Goal: Task Accomplishment & Management: Use online tool/utility

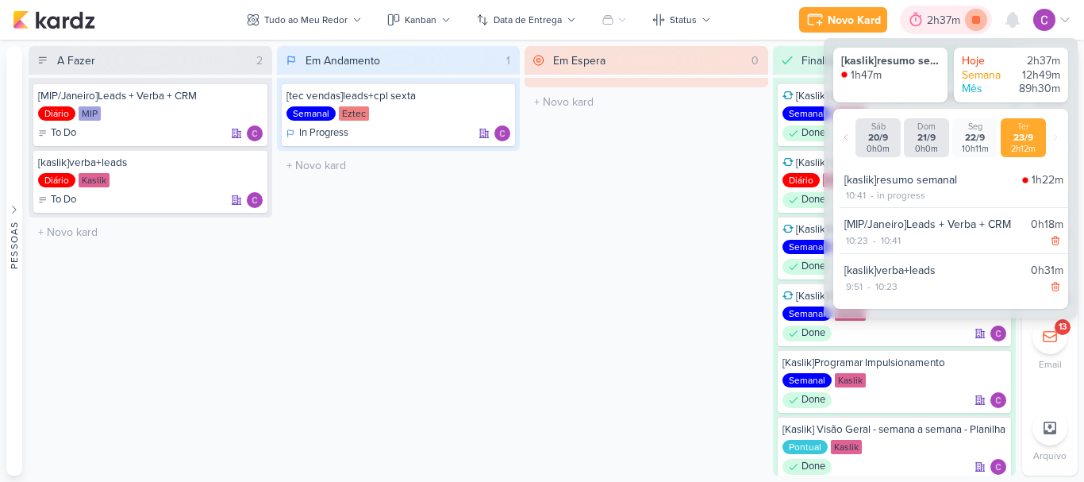
click at [980, 22] on icon at bounding box center [976, 20] width 8 height 8
click at [952, 26] on div "2h37m" at bounding box center [968, 20] width 38 height 17
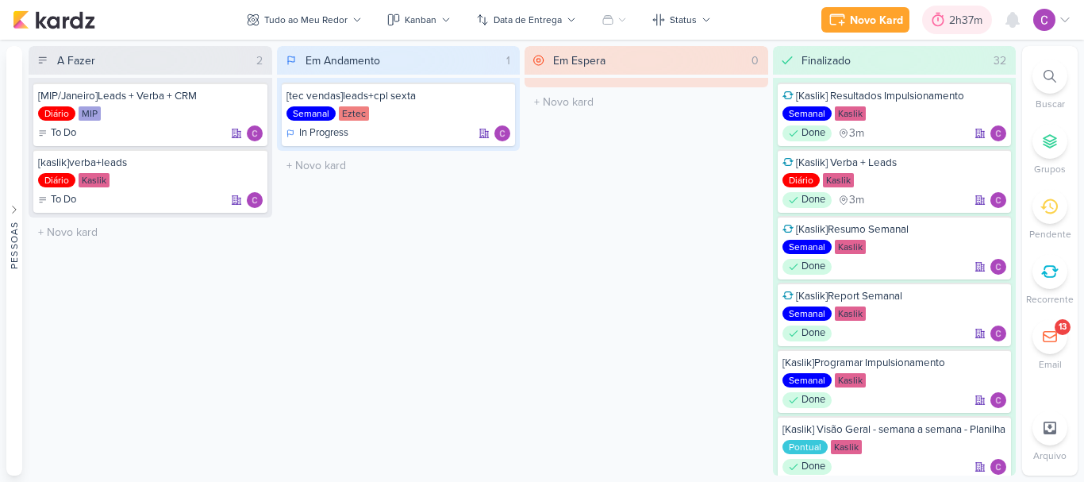
click at [955, 17] on div "2h37m" at bounding box center [968, 20] width 38 height 17
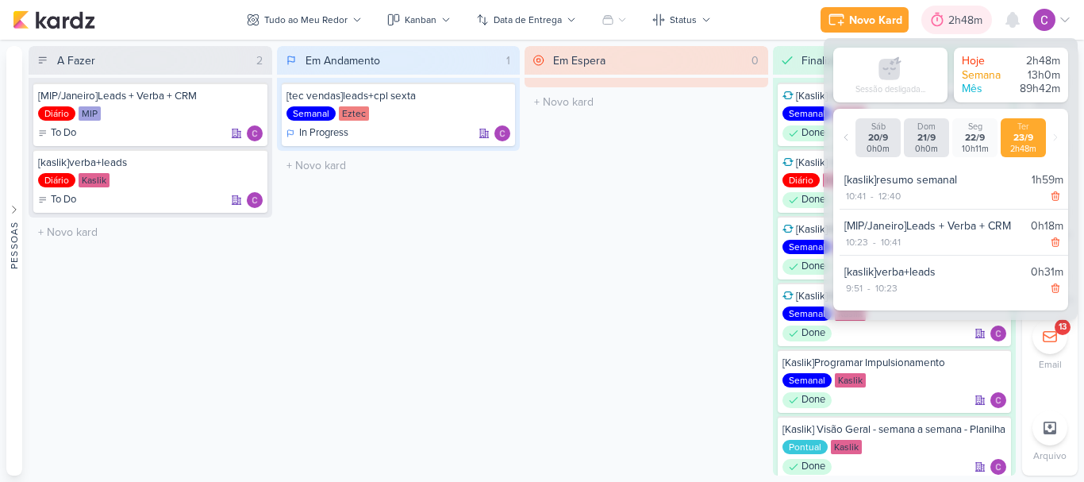
click at [953, 17] on div "2h48m" at bounding box center [967, 20] width 39 height 17
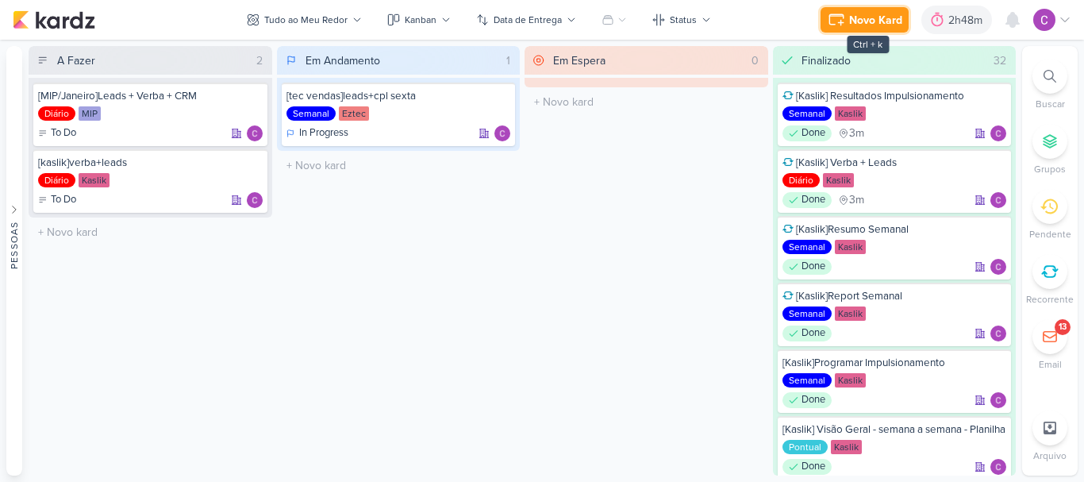
click at [896, 20] on div "Novo Kard" at bounding box center [875, 20] width 53 height 17
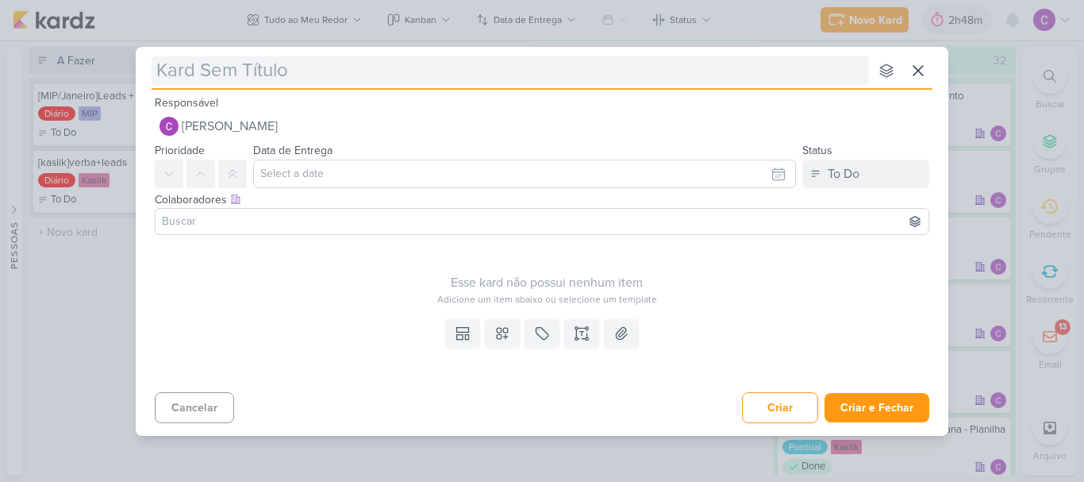
click at [830, 68] on input "text" at bounding box center [510, 70] width 717 height 29
type input "[ez"
type input "[eztec"
type input "[eztec]"
type input "[eztec]impu"
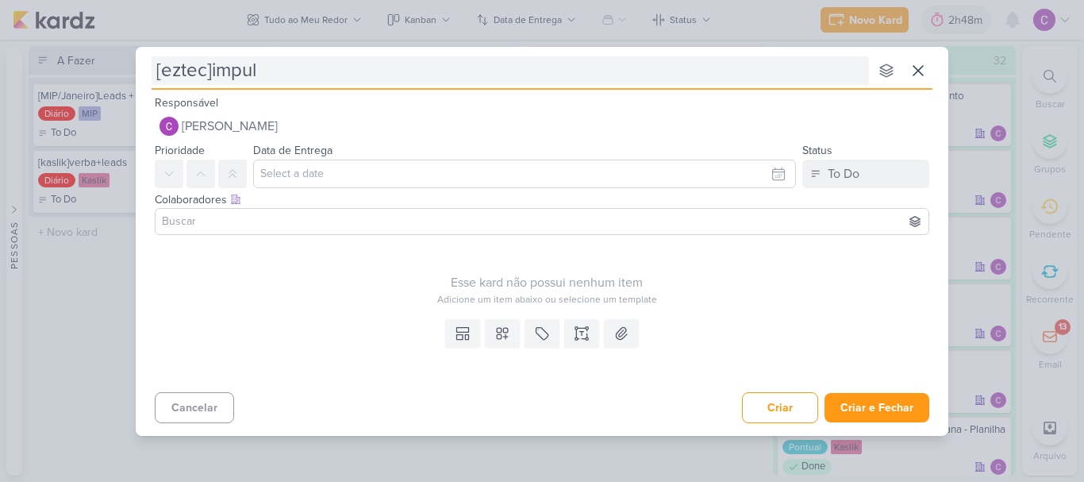
type input "[eztec]impuls"
type input "[eztec]impulsionamentos"
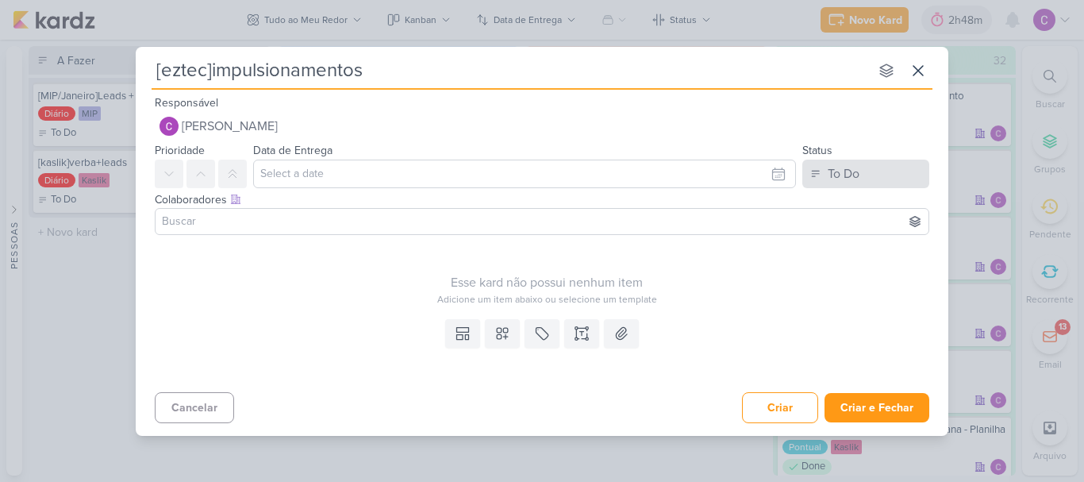
type input "[eztec]impulsionamentos"
click at [822, 169] on button "To Do" at bounding box center [865, 174] width 127 height 29
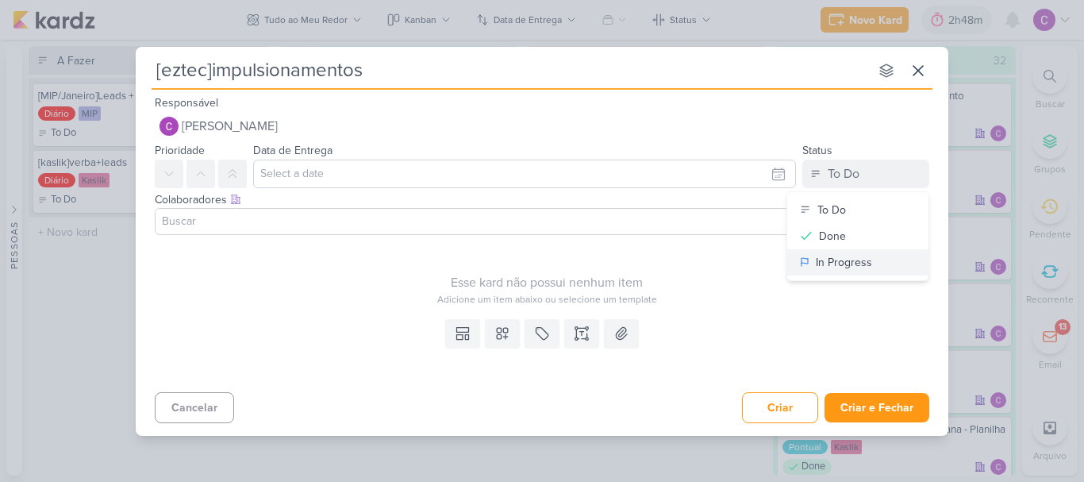
click at [840, 264] on div "In Progress" at bounding box center [844, 262] width 56 height 17
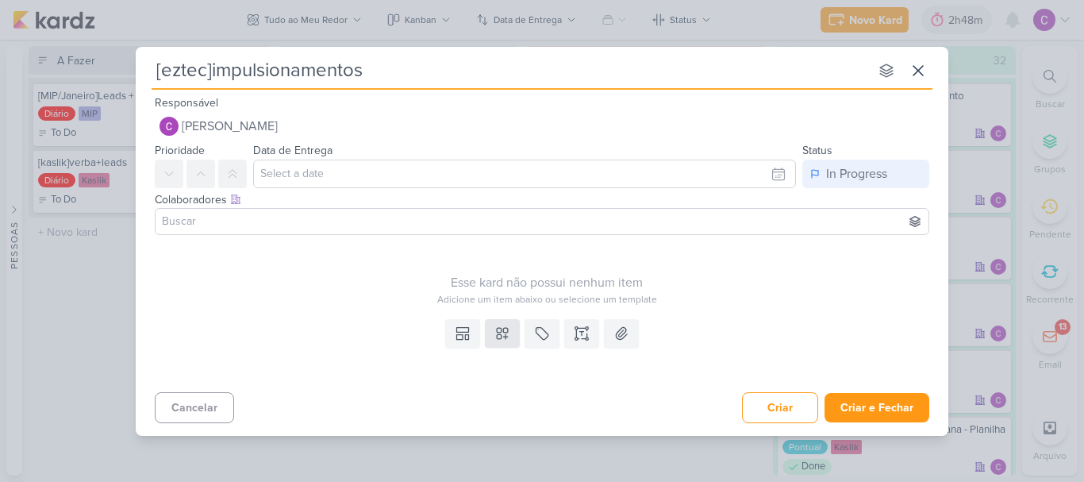
drag, startPoint x: 523, startPoint y: 327, endPoint x: 503, endPoint y: 333, distance: 20.8
click at [519, 329] on div "Templates Campos Personalizados Marcadores Caixa De Texto Anexo" at bounding box center [542, 349] width 813 height 73
click at [502, 333] on icon at bounding box center [502, 333] width 16 height 16
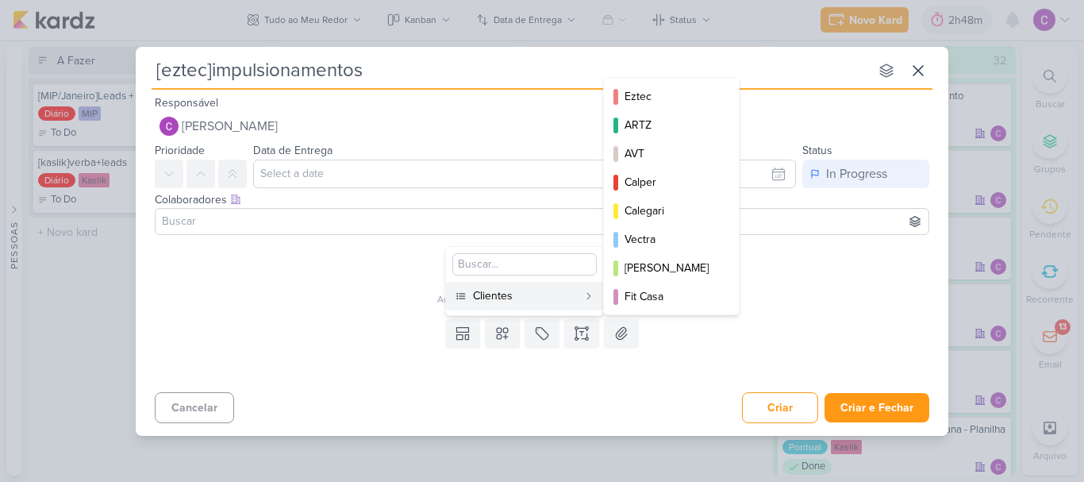
drag, startPoint x: 555, startPoint y: 298, endPoint x: 585, endPoint y: 293, distance: 30.7
click at [556, 297] on div "Clientes" at bounding box center [525, 295] width 105 height 17
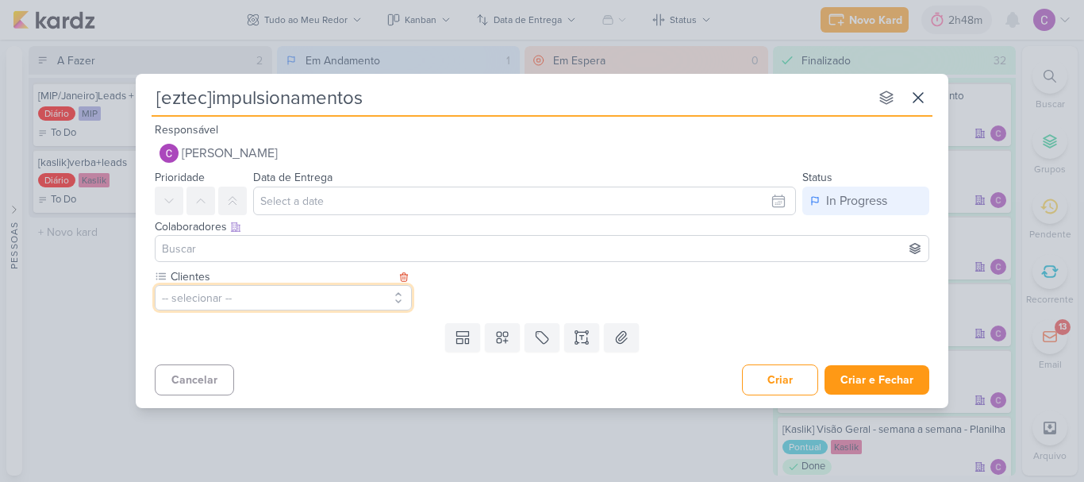
click at [330, 298] on button "-- selecionar --" at bounding box center [283, 297] width 257 height 25
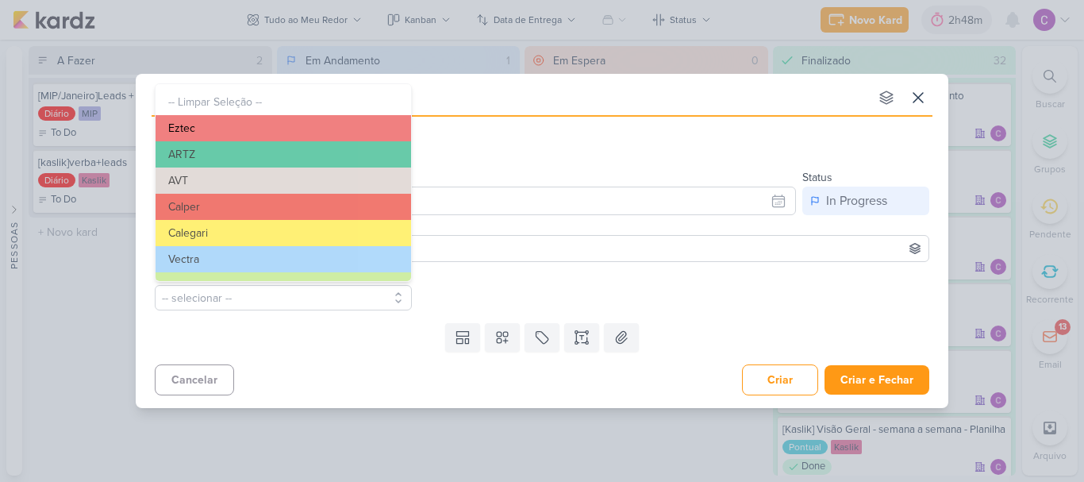
click at [323, 134] on button "Eztec" at bounding box center [284, 128] width 256 height 26
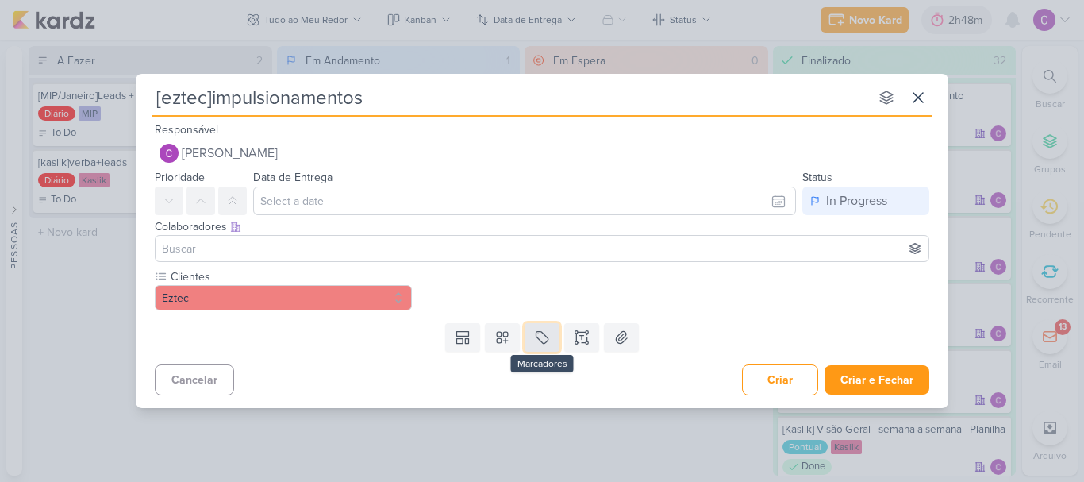
click at [535, 337] on icon at bounding box center [542, 337] width 16 height 16
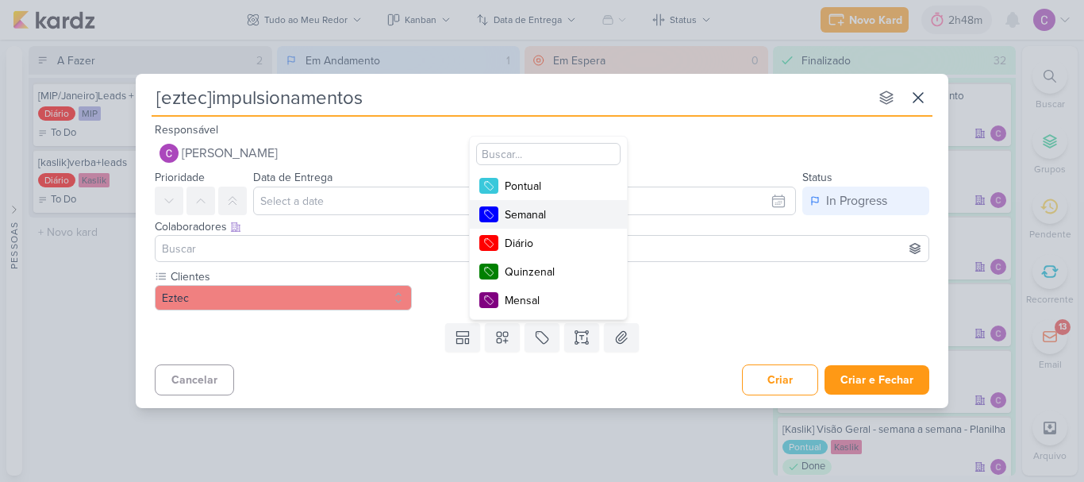
click at [541, 215] on div "Semanal" at bounding box center [556, 214] width 103 height 17
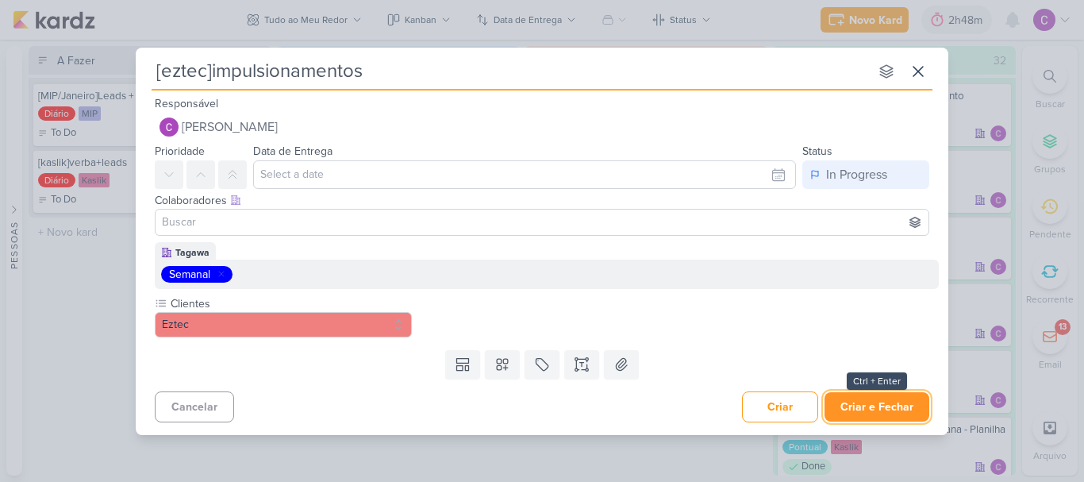
click at [873, 403] on button "Criar e Fechar" at bounding box center [877, 406] width 105 height 29
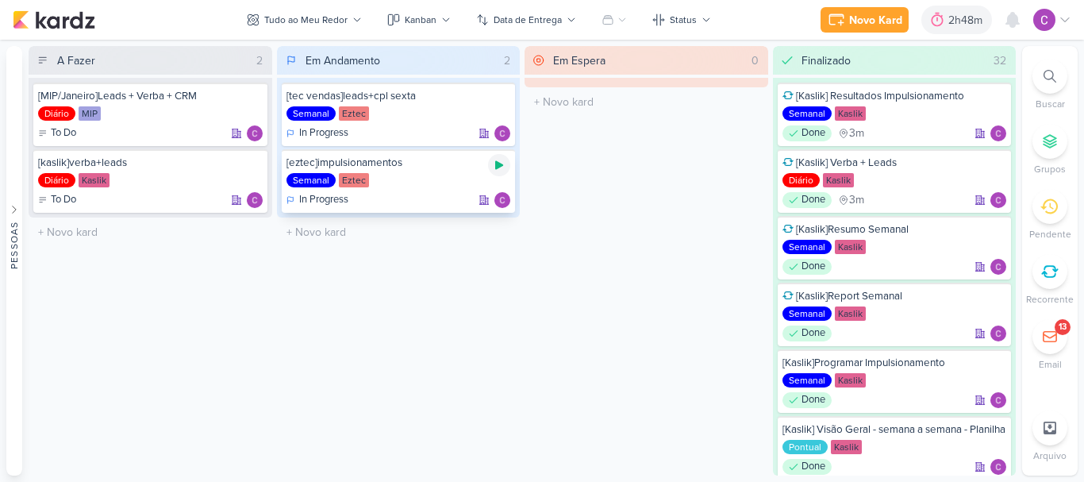
click at [501, 167] on icon at bounding box center [499, 165] width 8 height 9
